Goal: Complete application form

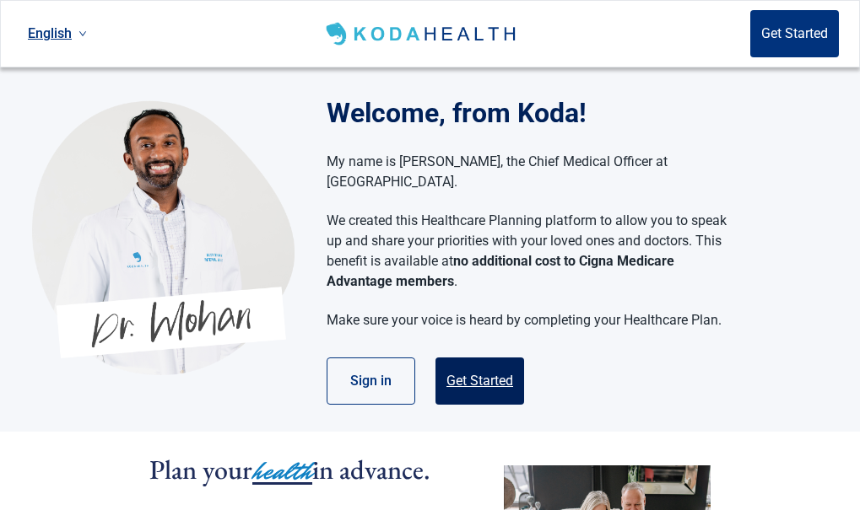
click at [507, 361] on button "Get Started" at bounding box center [479, 381] width 89 height 47
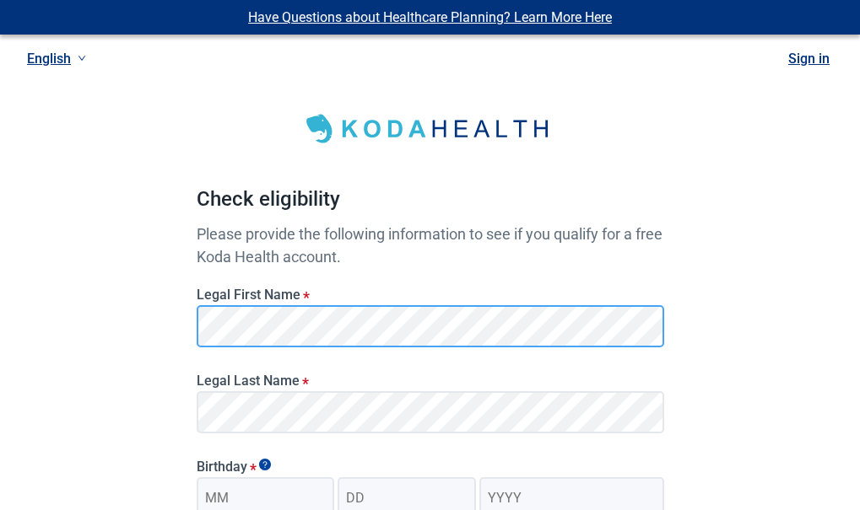
click at [346, 381] on div "Legal First Name * Legal Last Name * Birthday * Month Day Year Cigna Member ID …" at bounding box center [430, 478] width 481 height 420
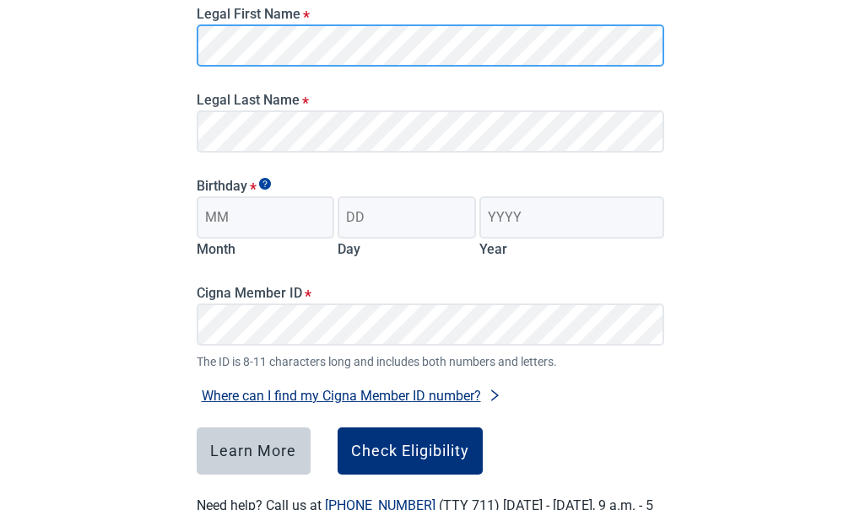
scroll to position [342, 0]
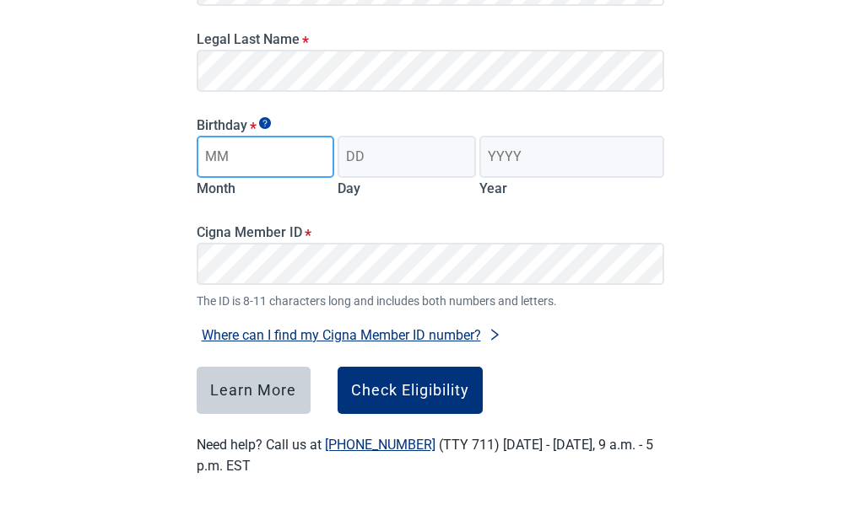
click at [265, 165] on input "Month" at bounding box center [266, 157] width 138 height 42
type input "03"
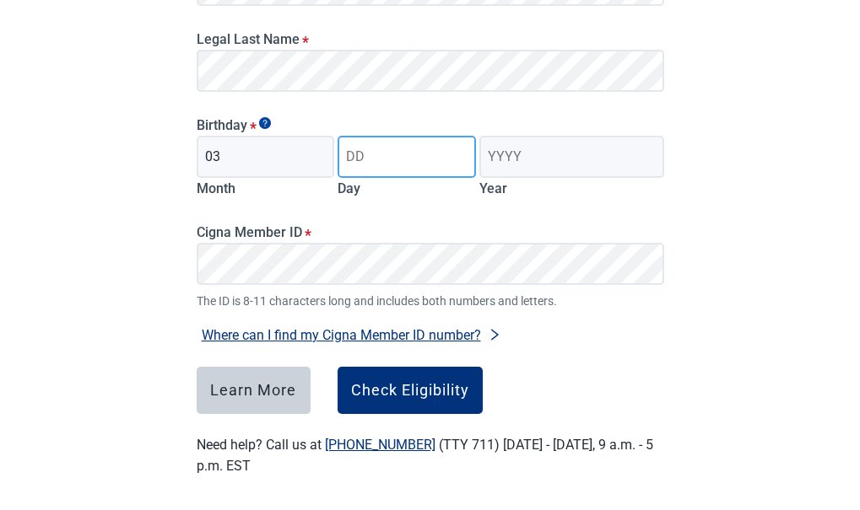
click at [418, 160] on input "Day" at bounding box center [406, 157] width 138 height 42
type input "23"
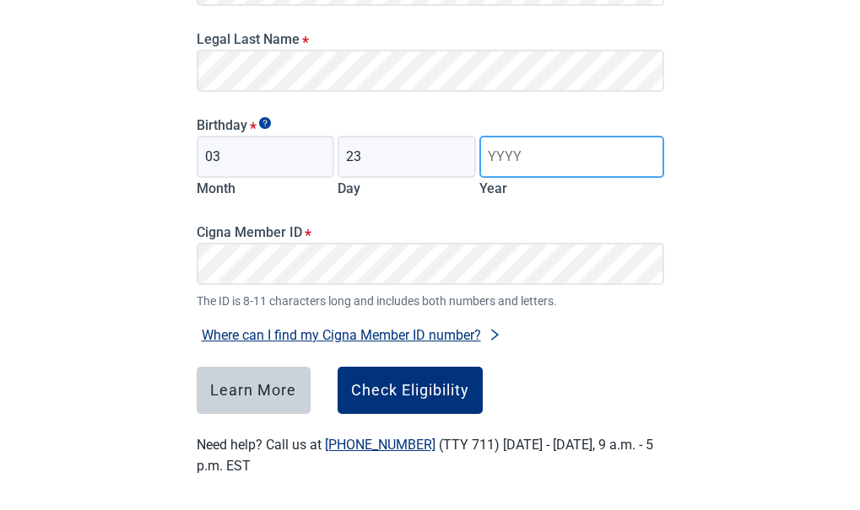
click at [542, 146] on input "Year" at bounding box center [571, 157] width 184 height 42
type input "1957"
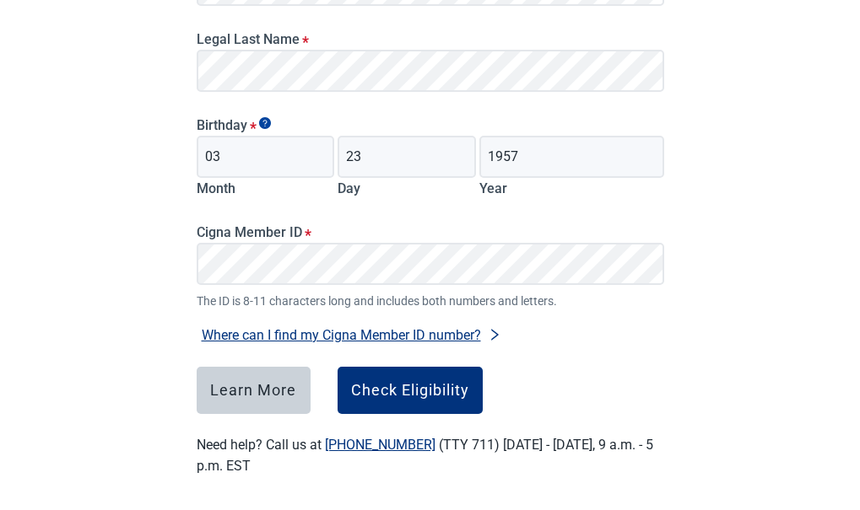
click at [524, 367] on div "Learn More Check Eligibility" at bounding box center [430, 390] width 467 height 47
click at [463, 327] on button "Where can I find my Cigna Member ID number?" at bounding box center [352, 335] width 310 height 23
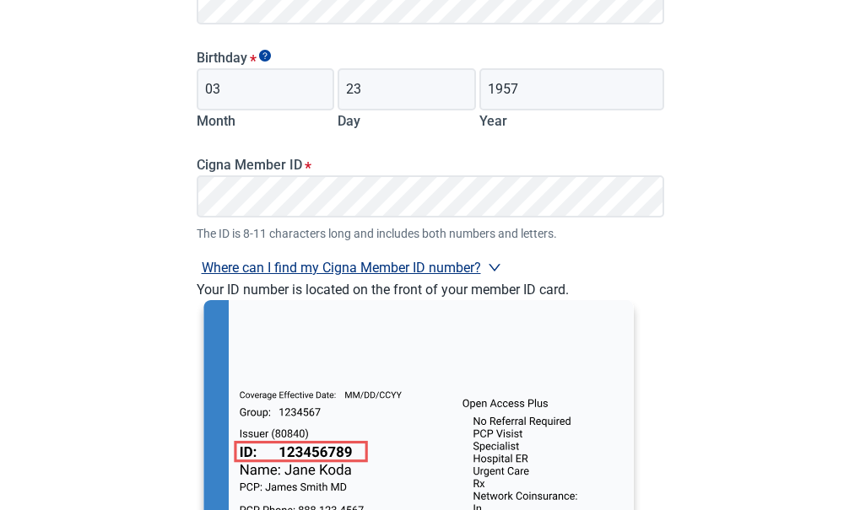
scroll to position [443, 0]
